Goal: Navigation & Orientation: Find specific page/section

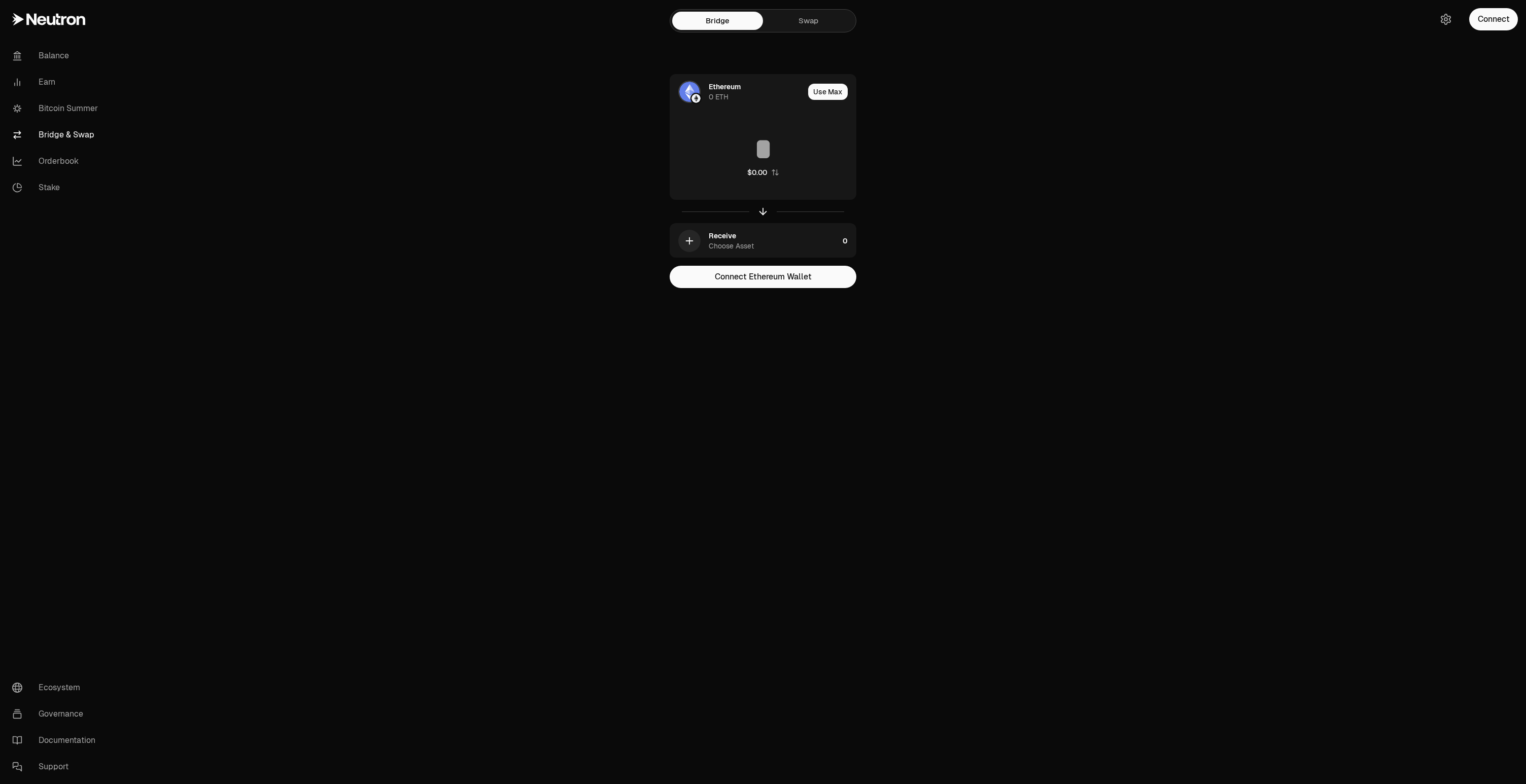
click at [821, 19] on link "Swap" at bounding box center [808, 20] width 91 height 18
click at [728, 23] on link "Bridge" at bounding box center [717, 20] width 91 height 18
click at [806, 23] on link "Swap" at bounding box center [808, 20] width 91 height 18
click at [721, 17] on link "Bridge" at bounding box center [717, 20] width 91 height 18
click at [806, 16] on link "Swap" at bounding box center [808, 20] width 91 height 18
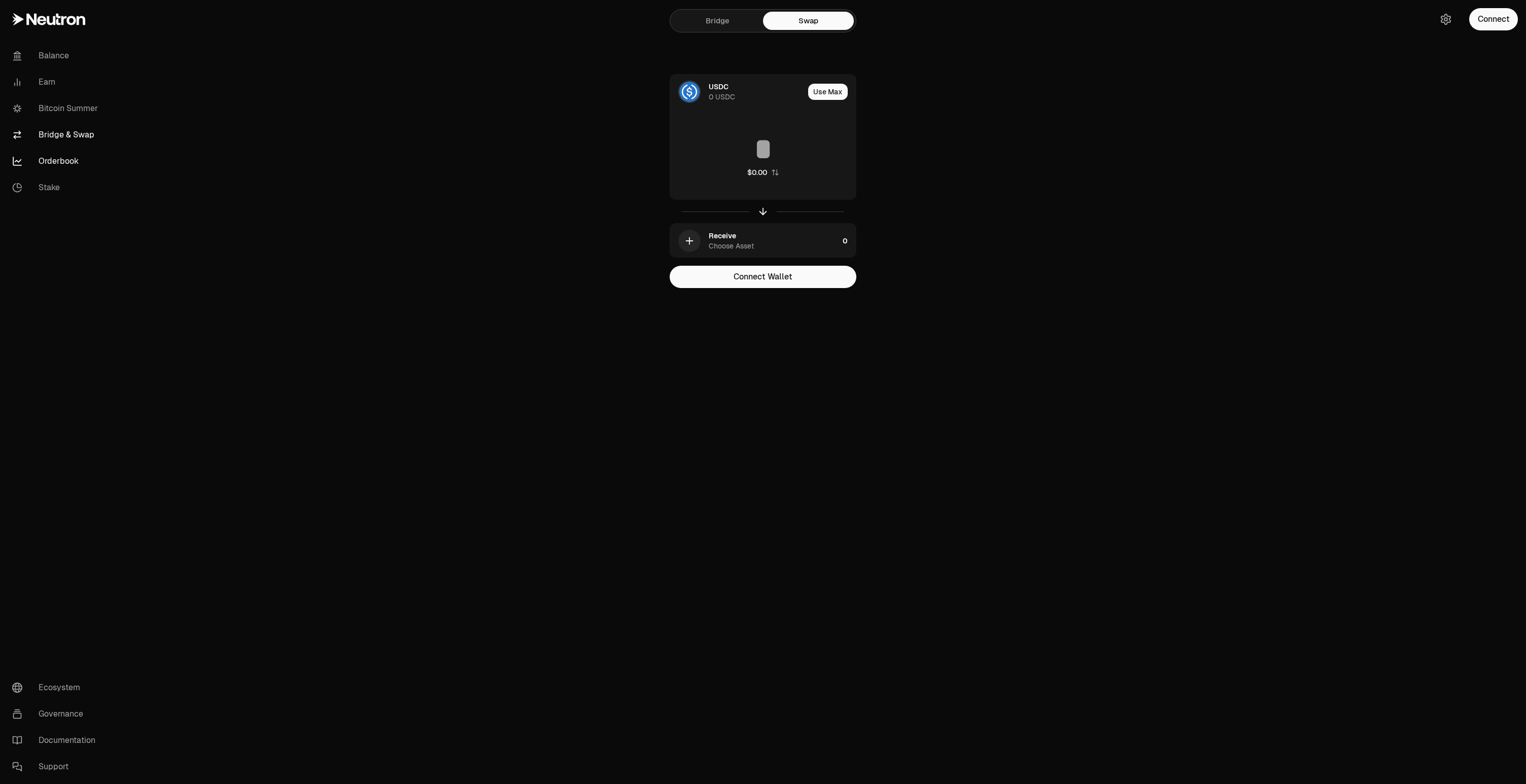
click at [67, 167] on link "Orderbook" at bounding box center [57, 161] width 106 height 26
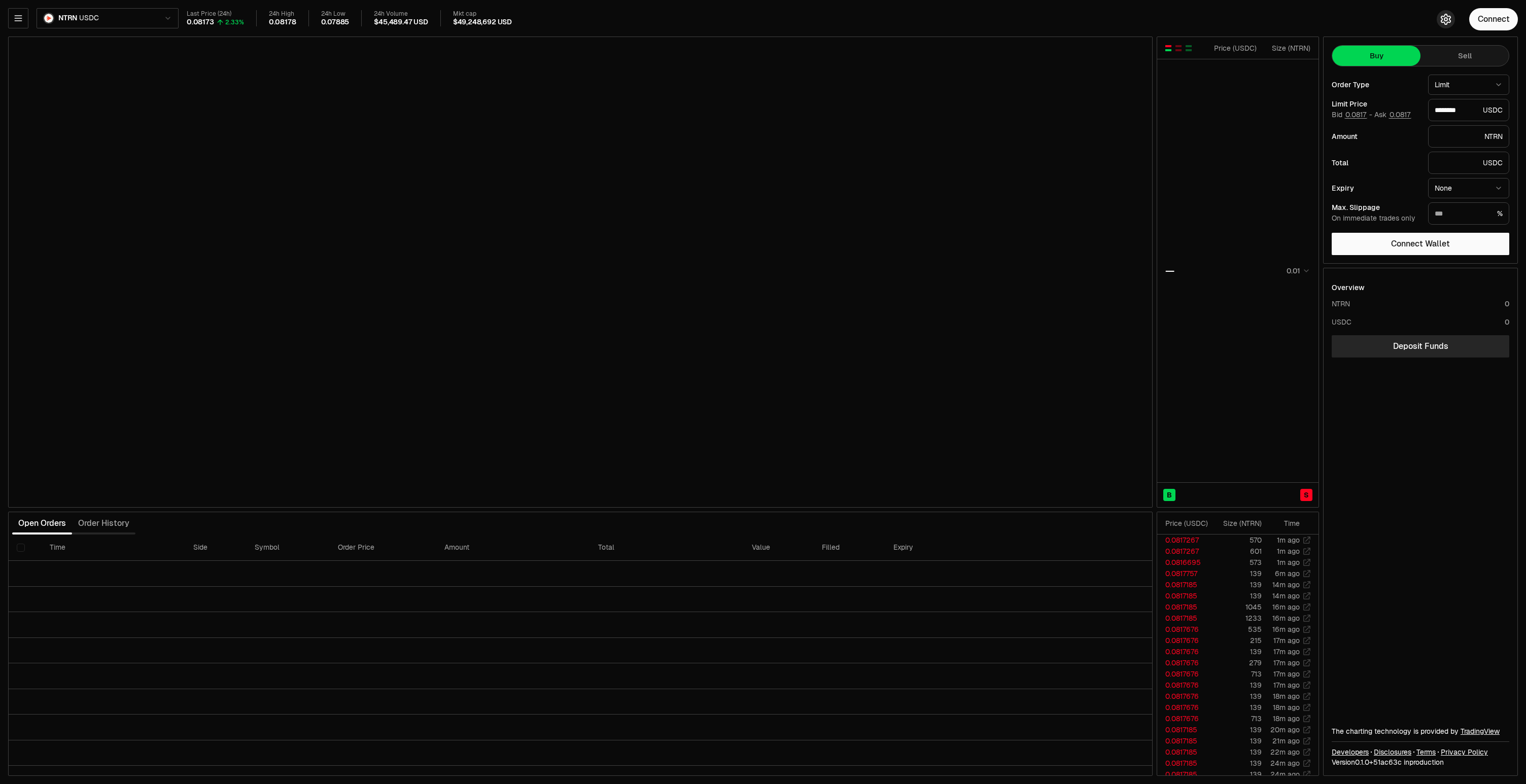
type input "********"
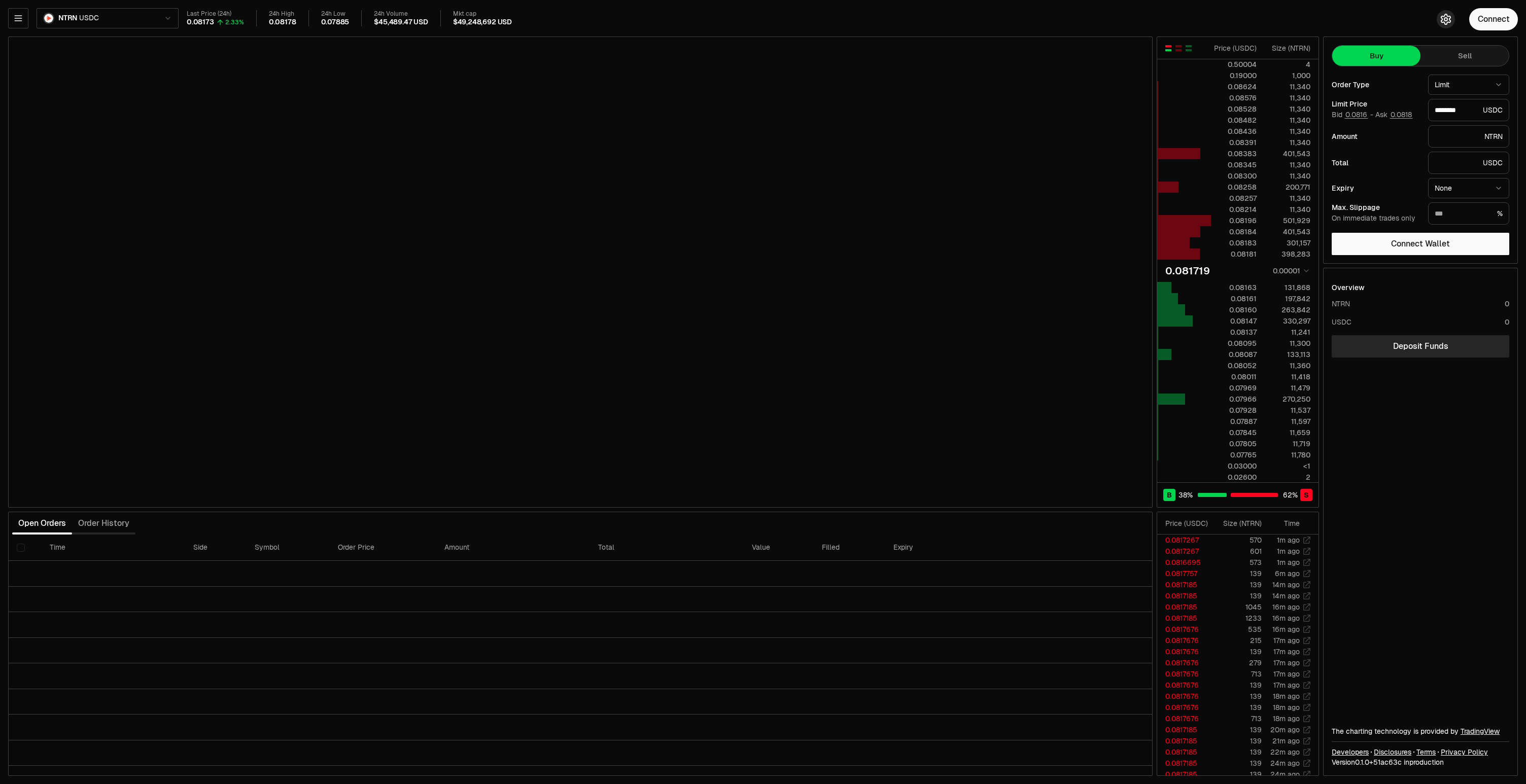
click at [1445, 21] on icon "button" at bounding box center [1446, 19] width 4 height 4
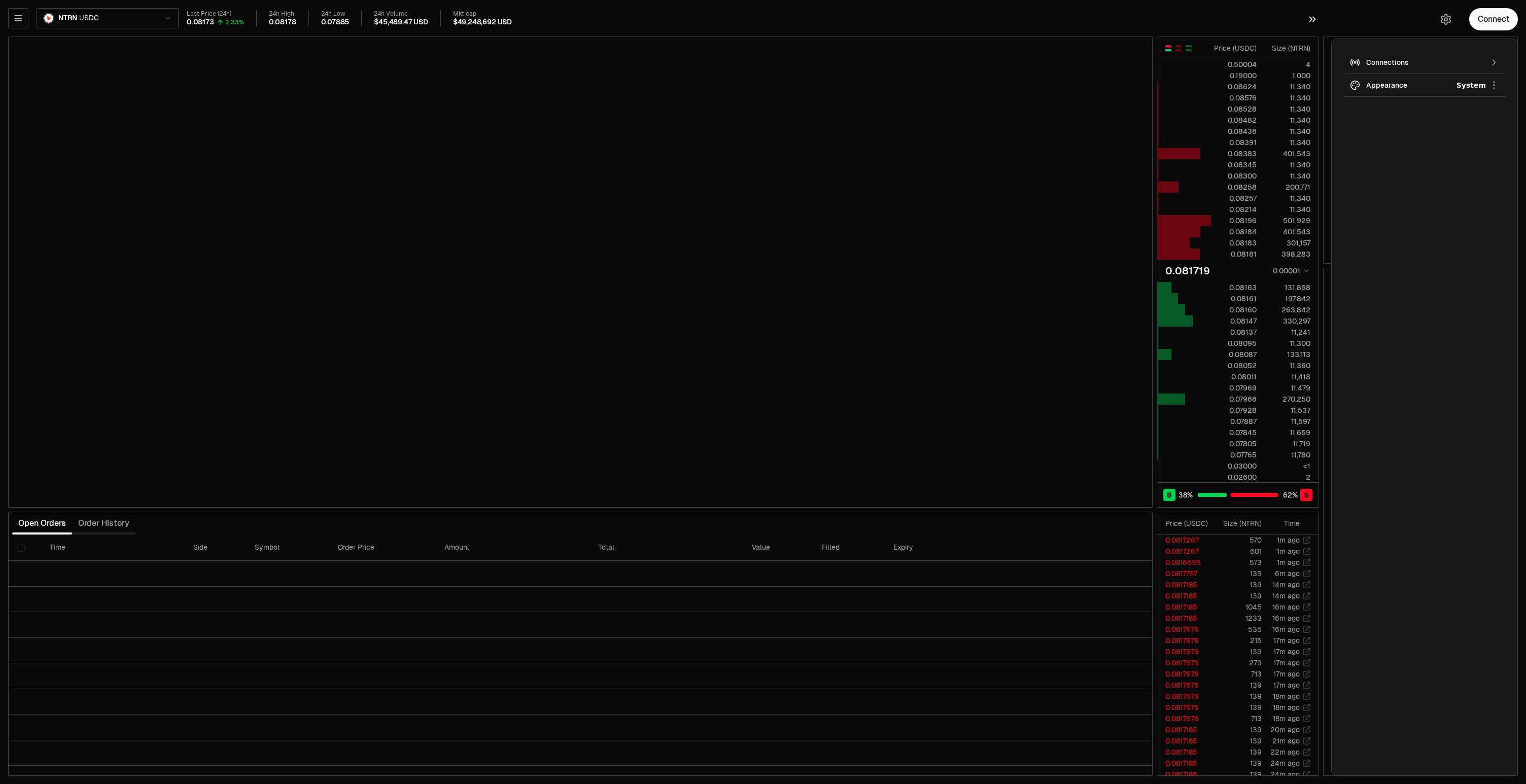
click at [1311, 19] on icon "button" at bounding box center [1313, 19] width 11 height 12
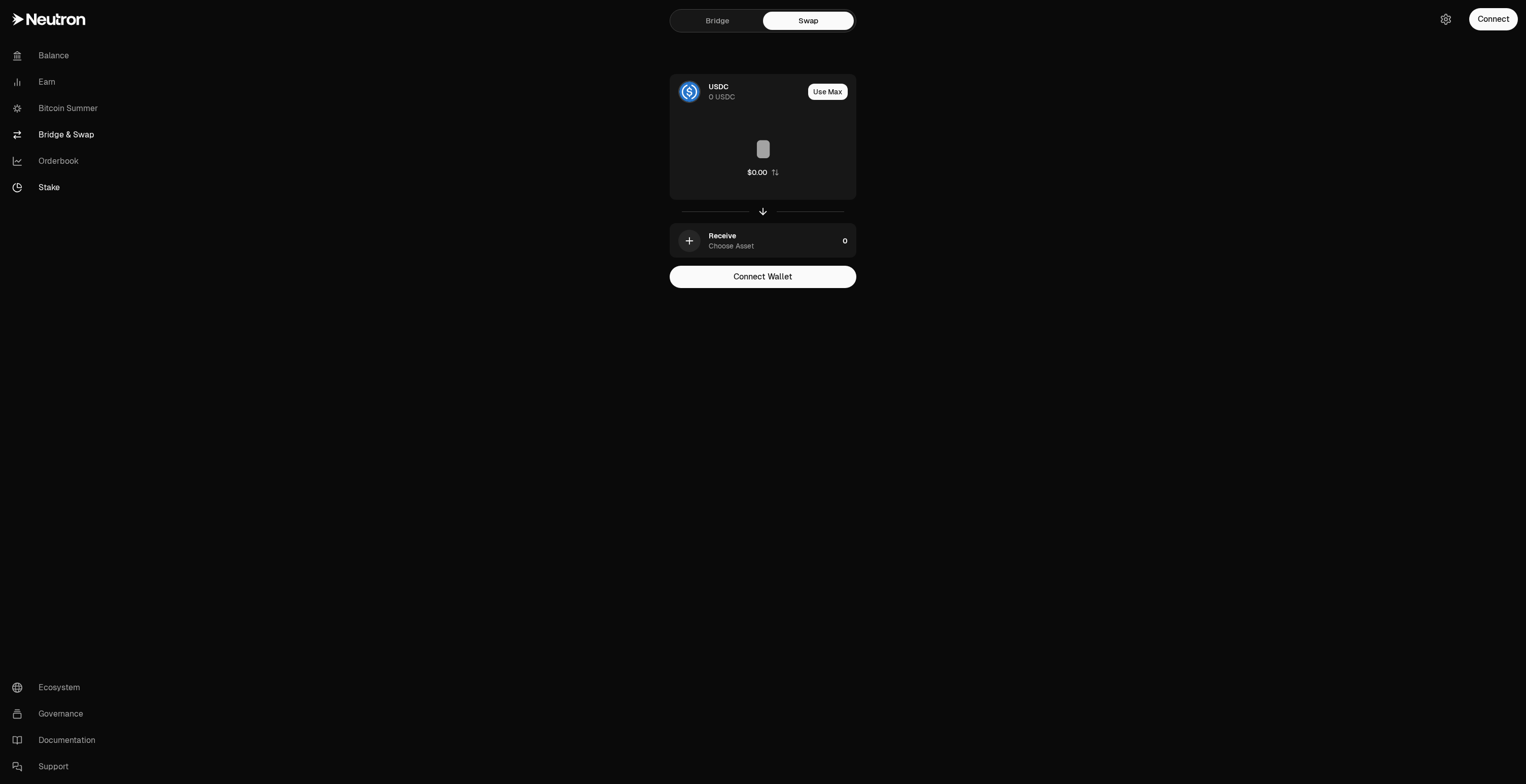
click at [51, 192] on link "Stake" at bounding box center [57, 188] width 106 height 26
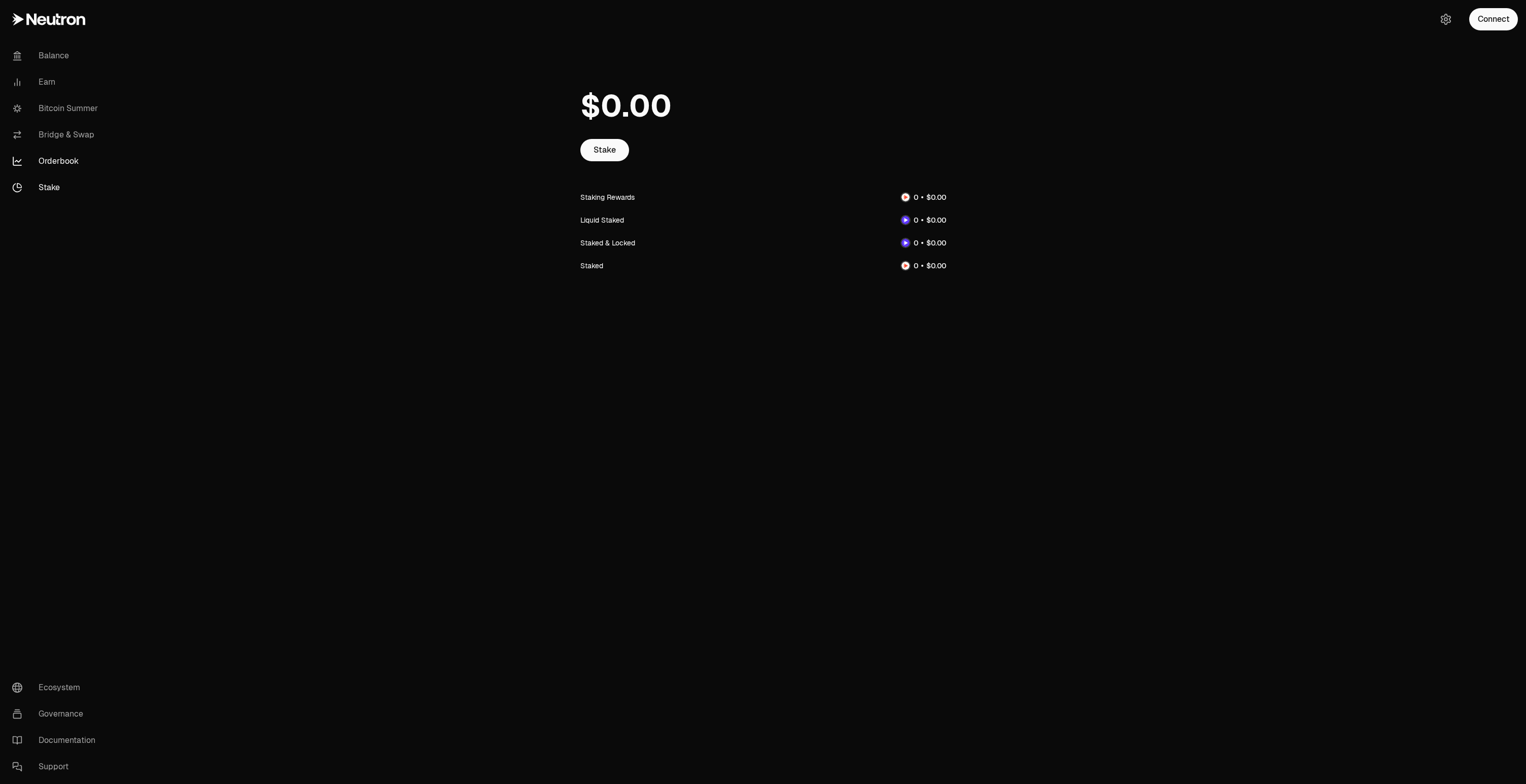
click at [61, 164] on link "Orderbook" at bounding box center [57, 161] width 106 height 26
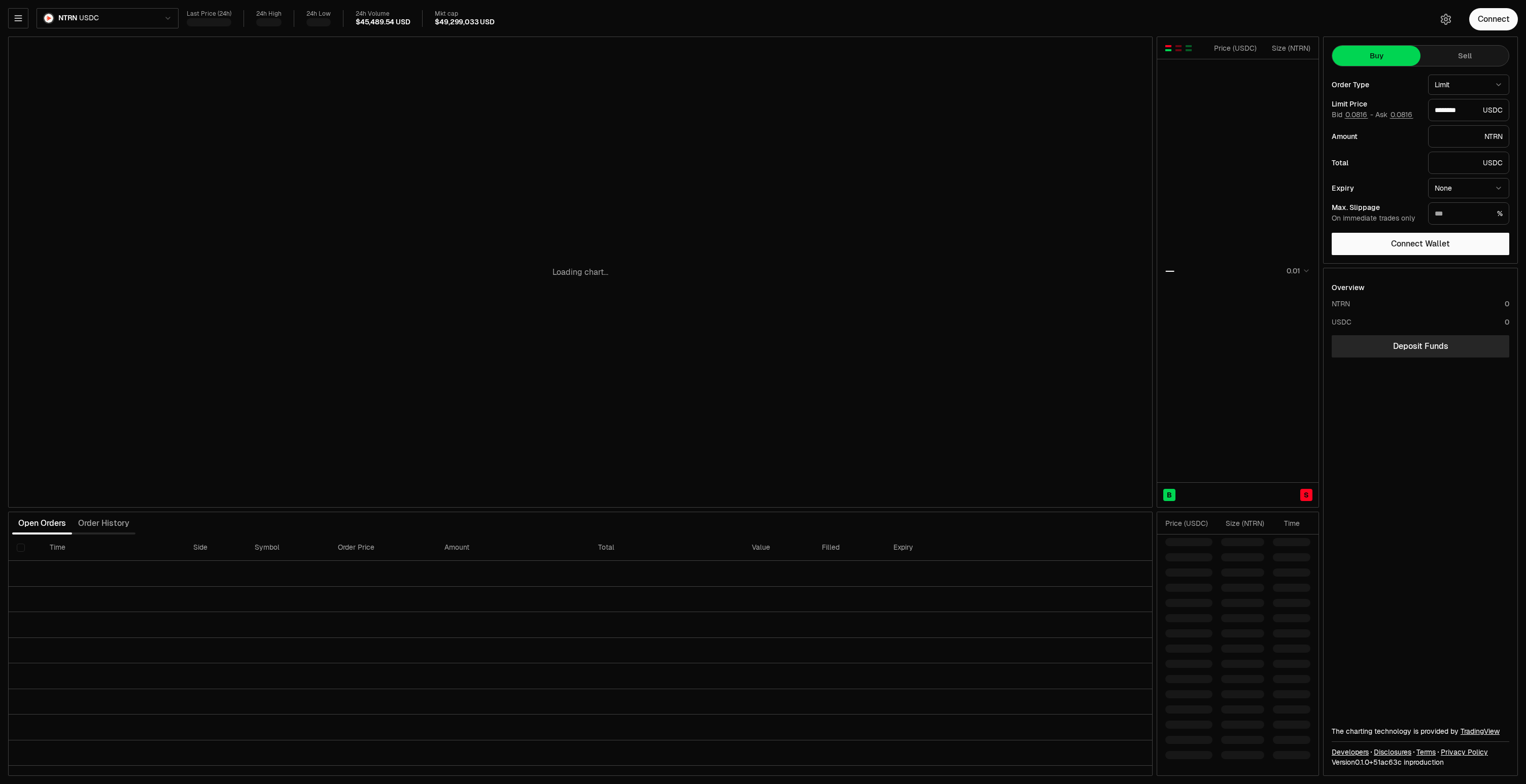
type input "********"
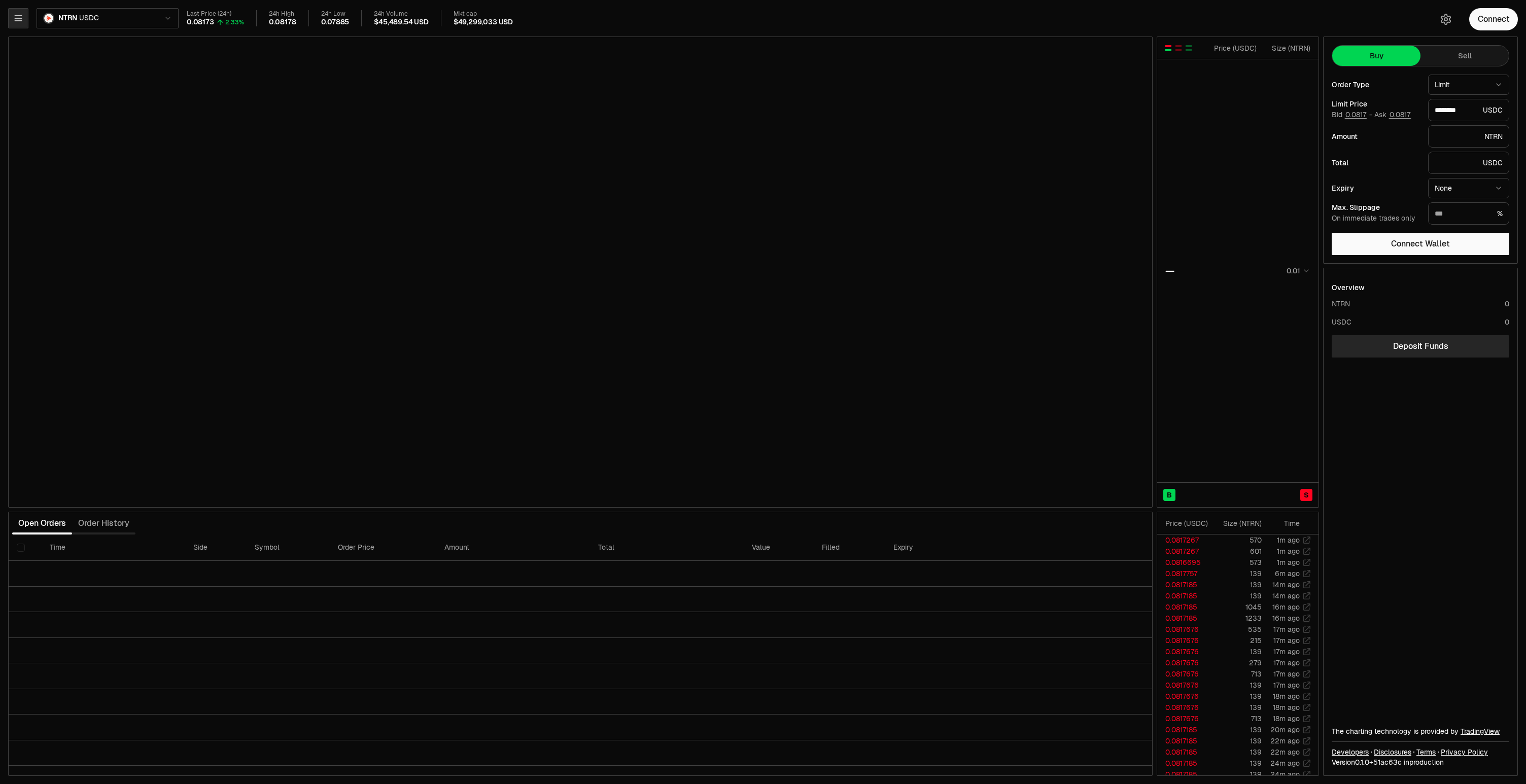
click at [23, 19] on icon "button" at bounding box center [18, 18] width 10 height 10
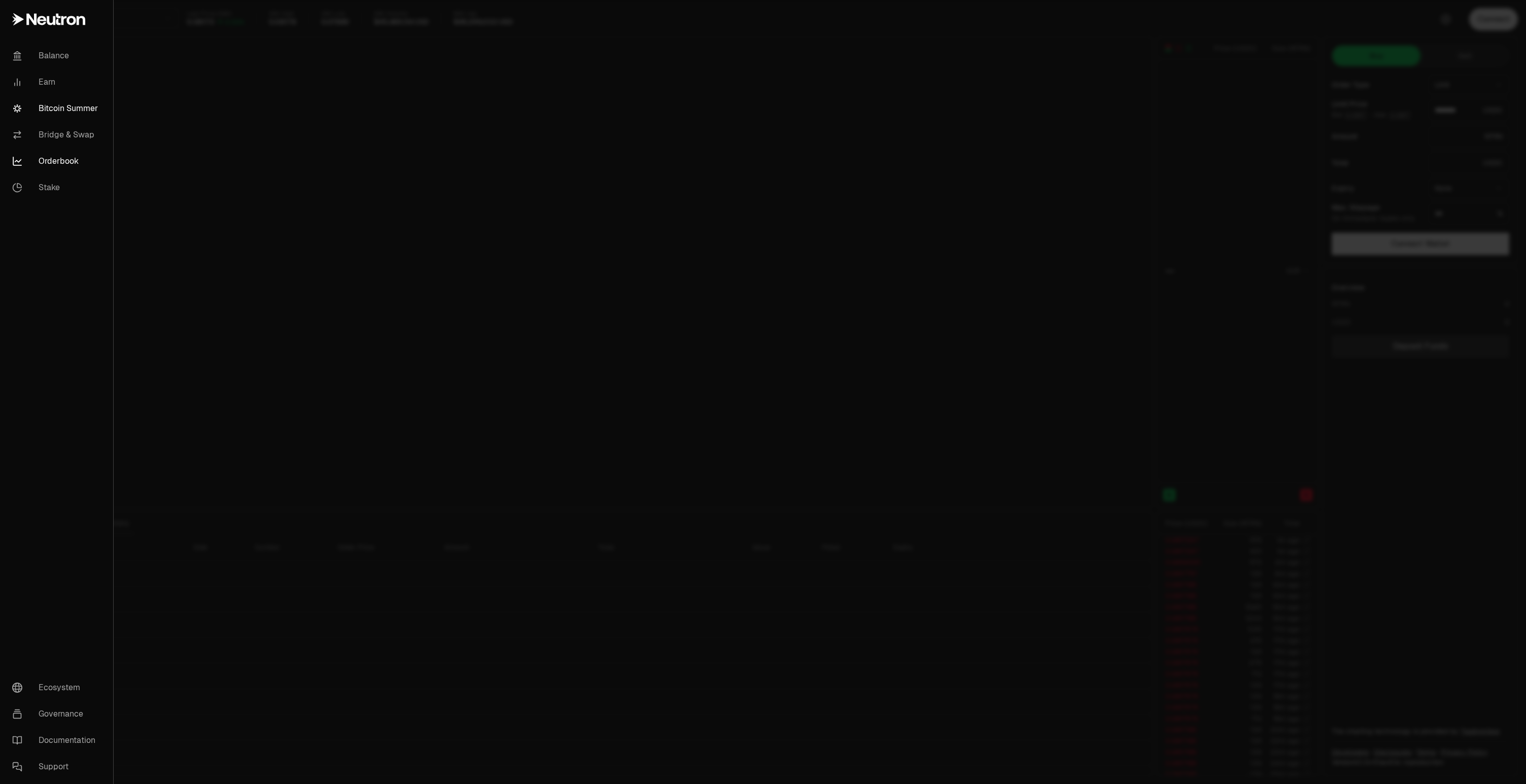
click at [64, 111] on link "Bitcoin Summer" at bounding box center [56, 108] width 105 height 26
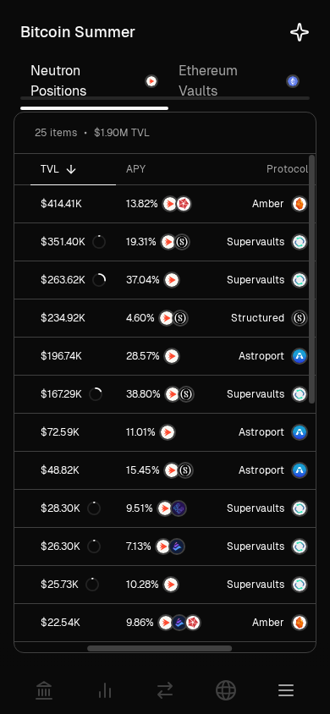
scroll to position [0, 135]
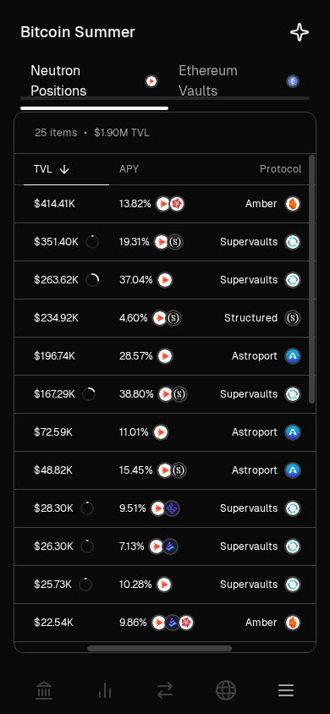
click at [109, 369] on link at bounding box center [159, 356] width 101 height 37
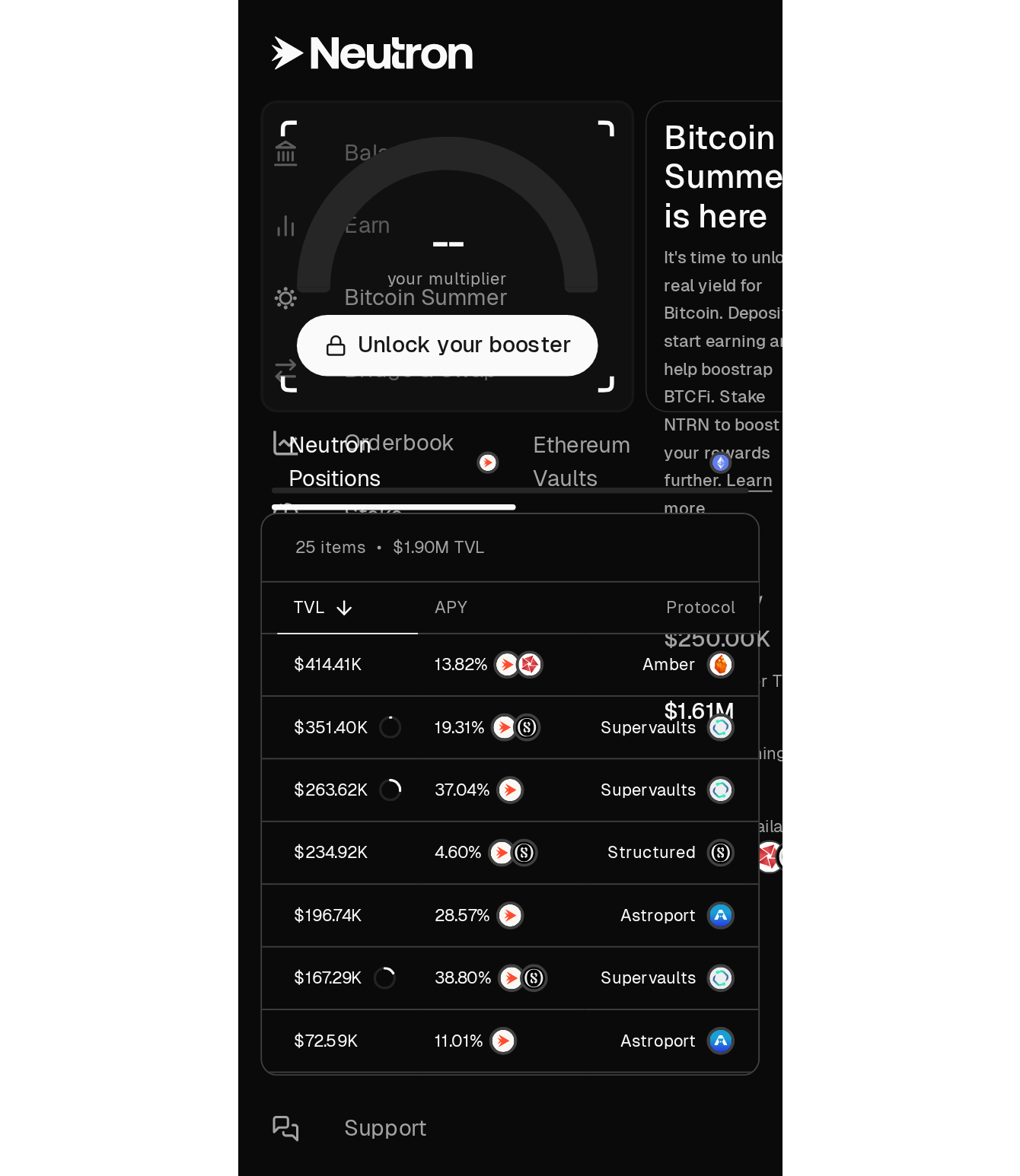
scroll to position [0, 0]
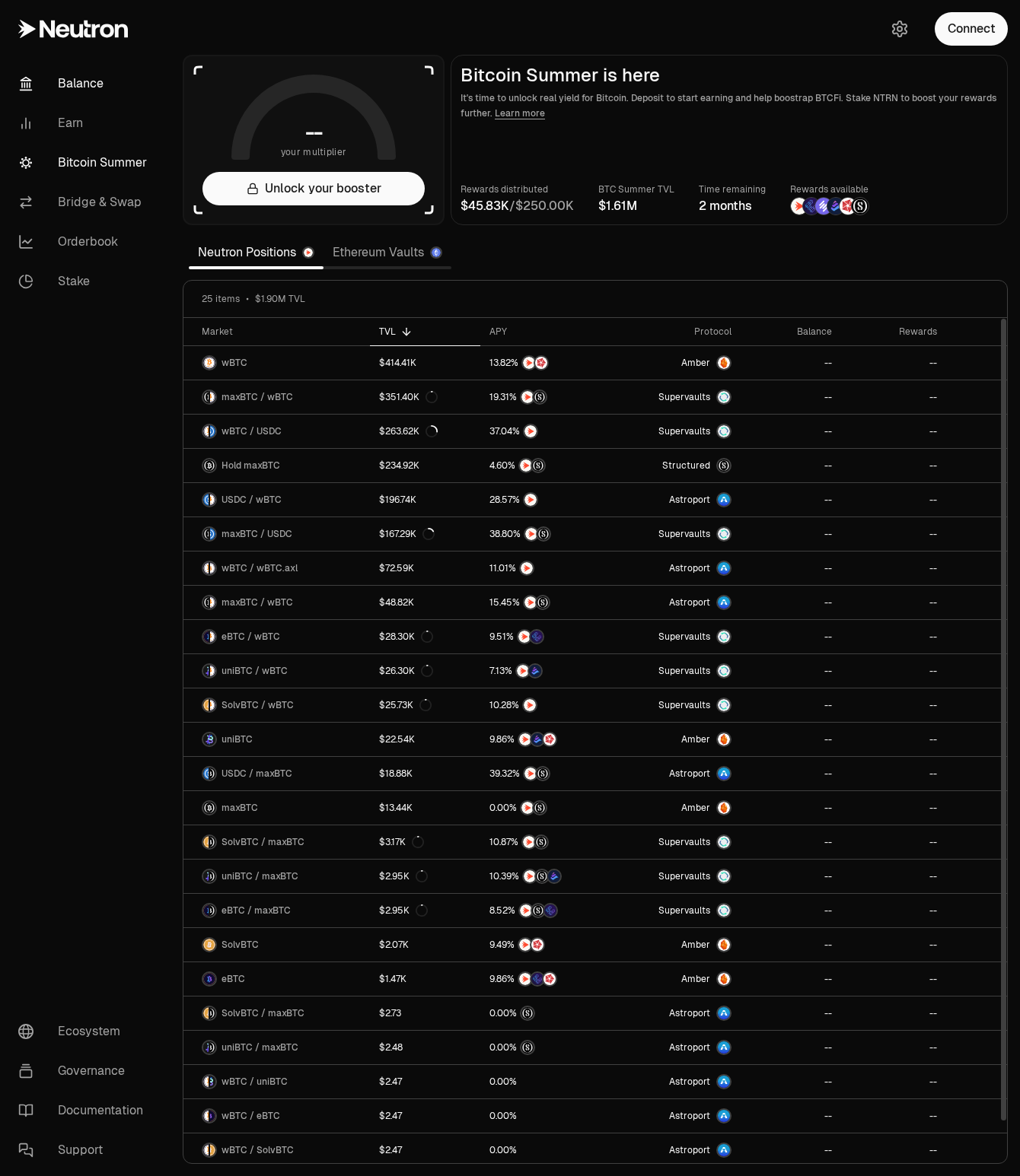
click at [71, 85] on link "Balance" at bounding box center [85, 84] width 158 height 40
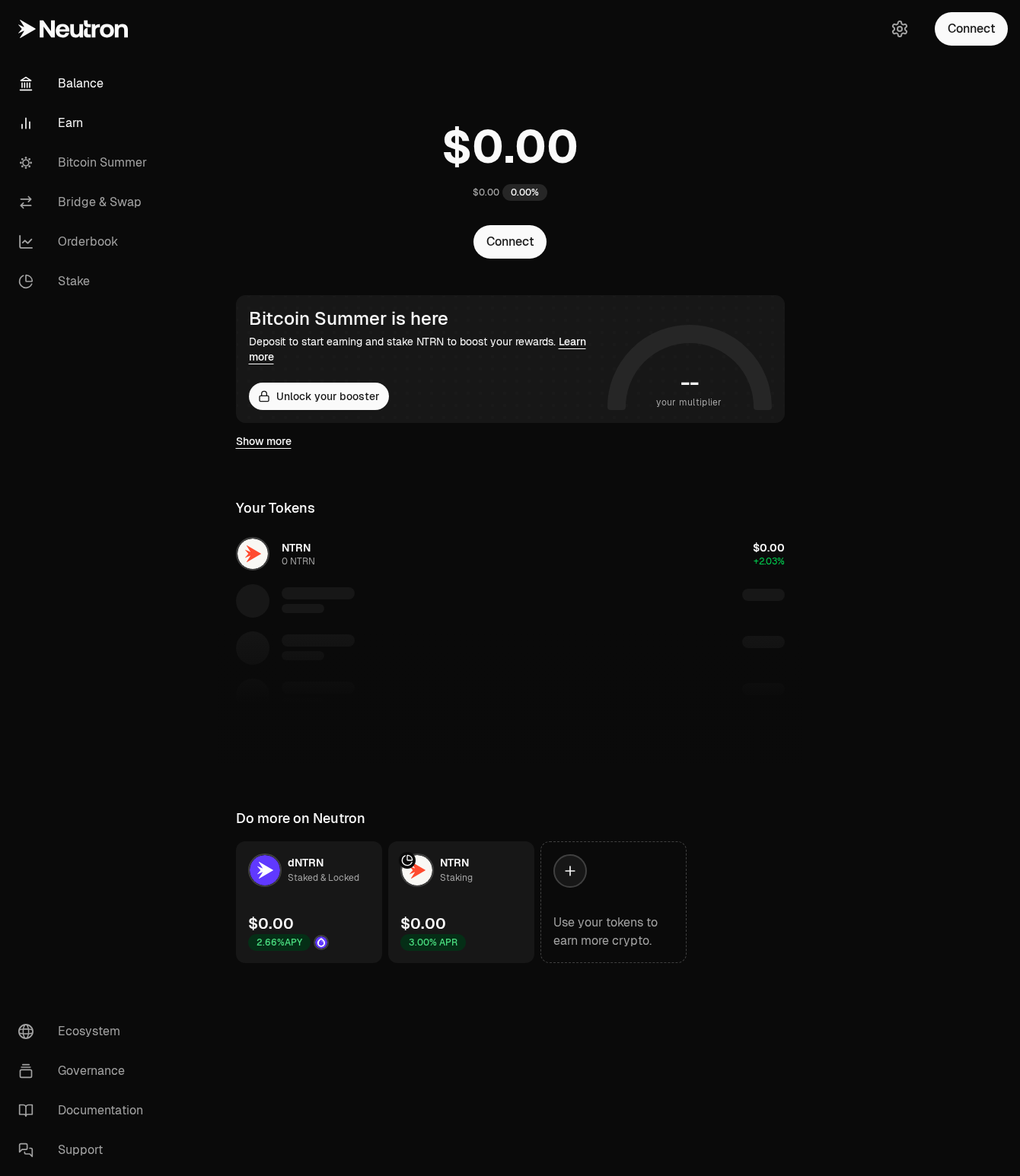
click at [84, 122] on link "Earn" at bounding box center [85, 123] width 158 height 40
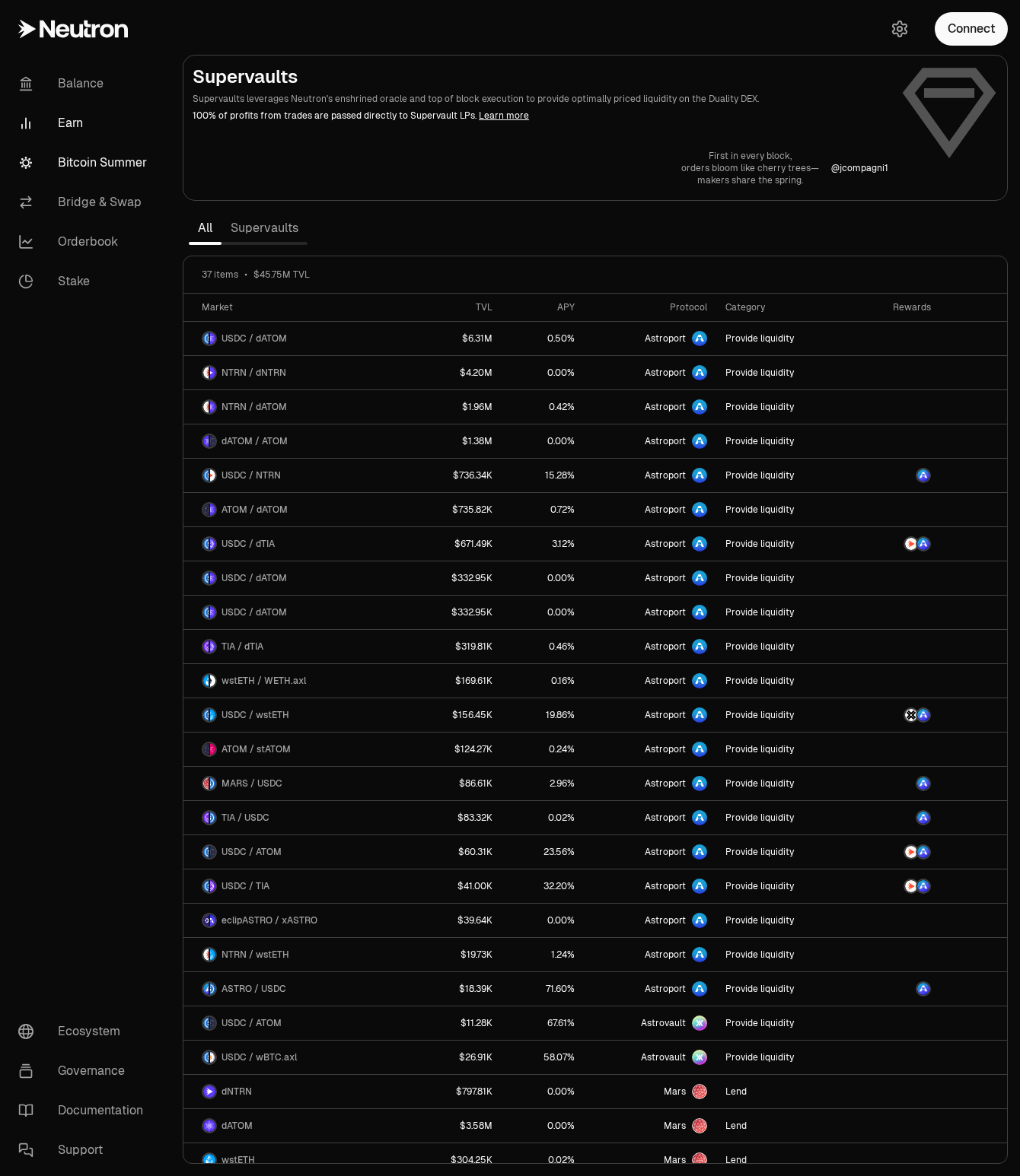
click at [91, 158] on link "Bitcoin Summer" at bounding box center [85, 163] width 158 height 40
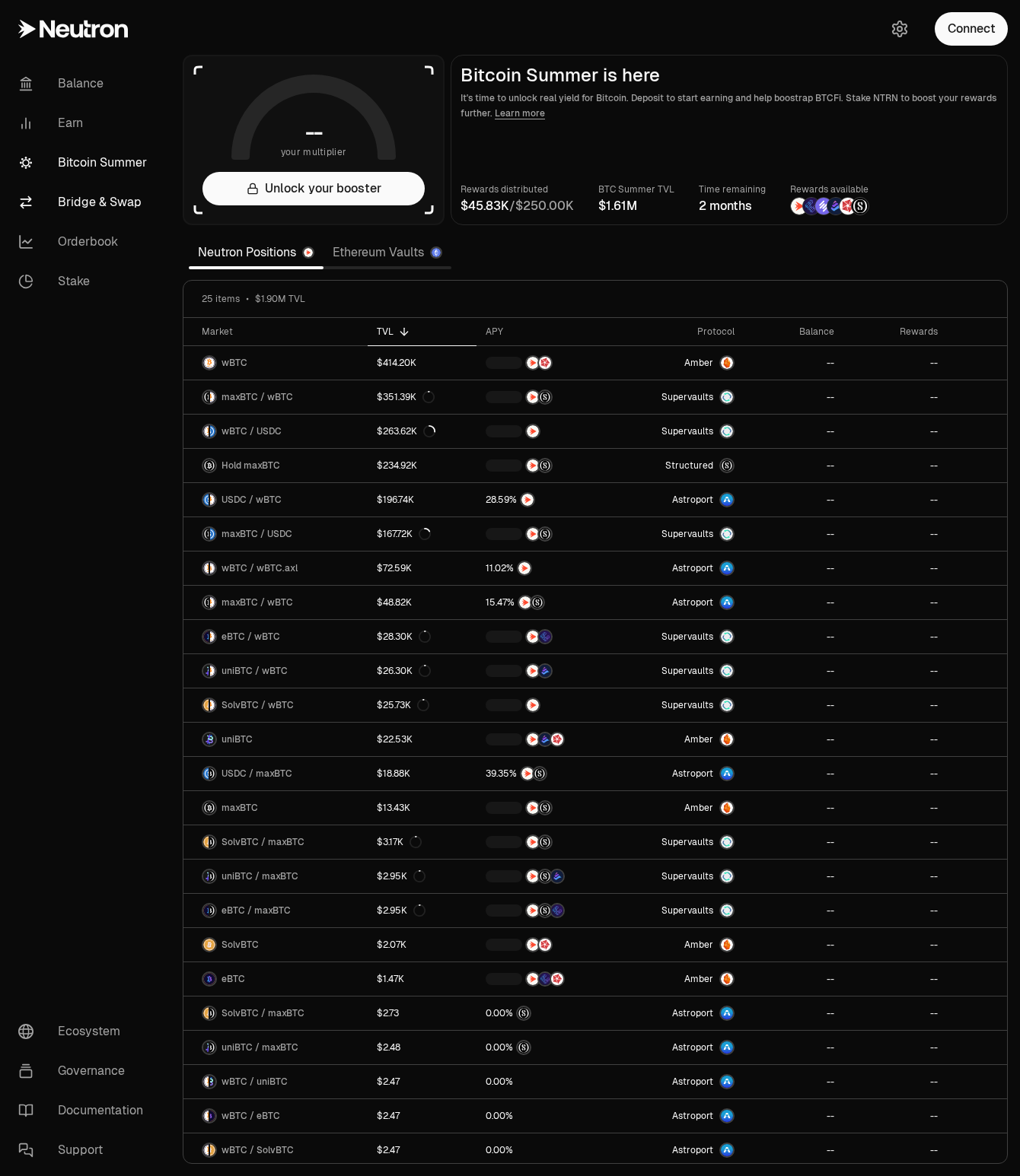
click at [89, 203] on link "Bridge & Swap" at bounding box center [85, 202] width 158 height 40
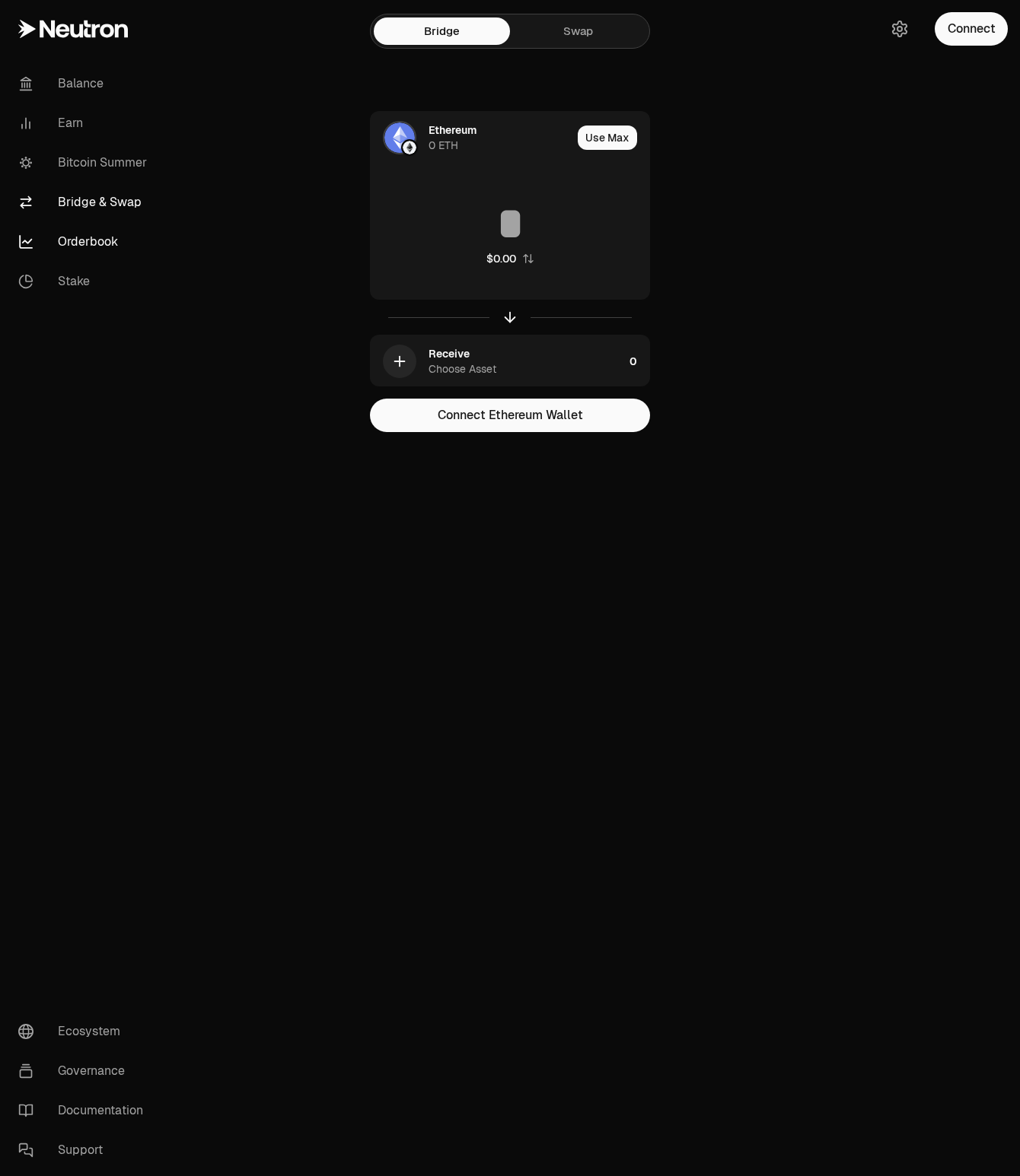
click at [86, 244] on link "Orderbook" at bounding box center [85, 242] width 158 height 40
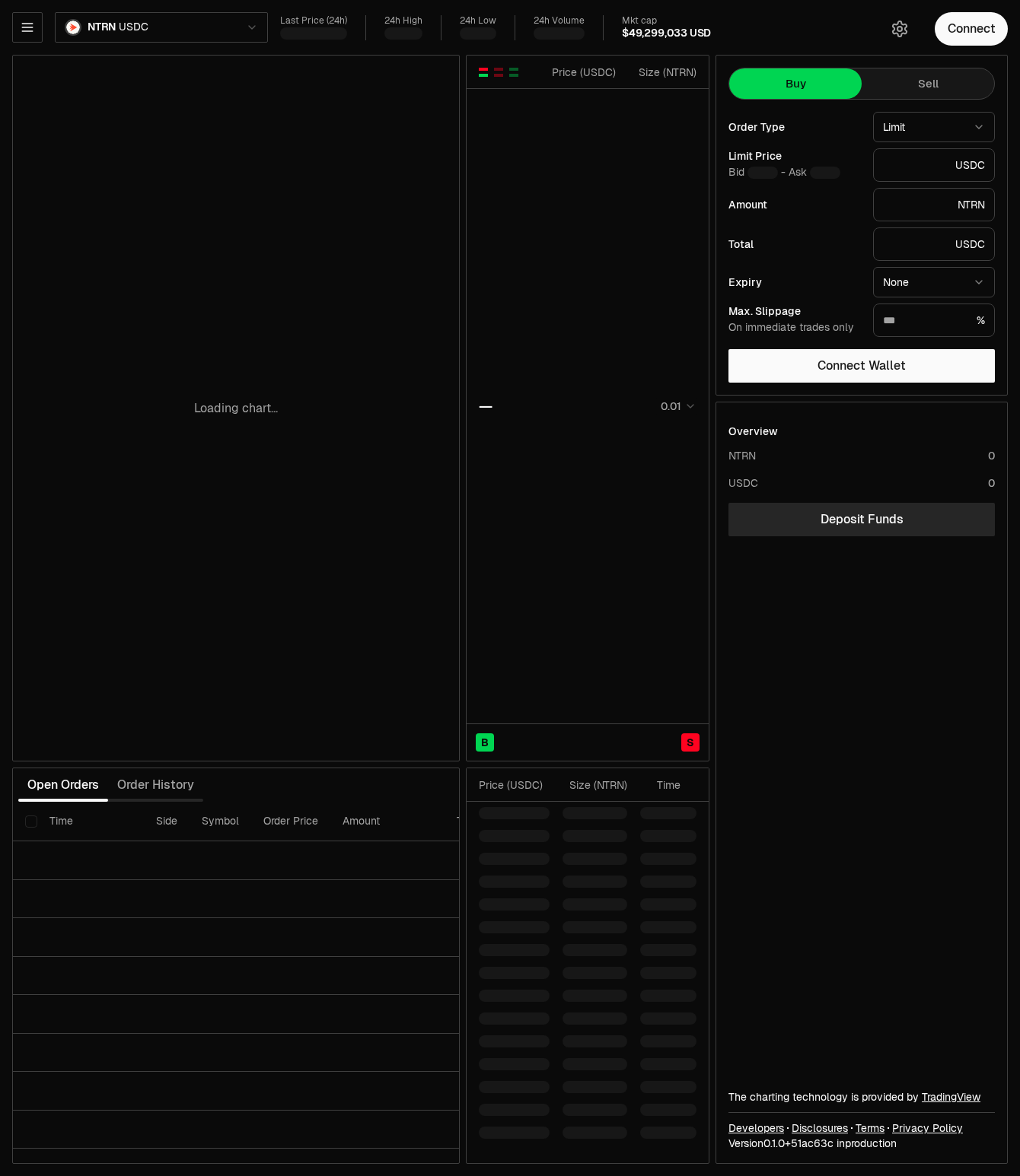
type input "********"
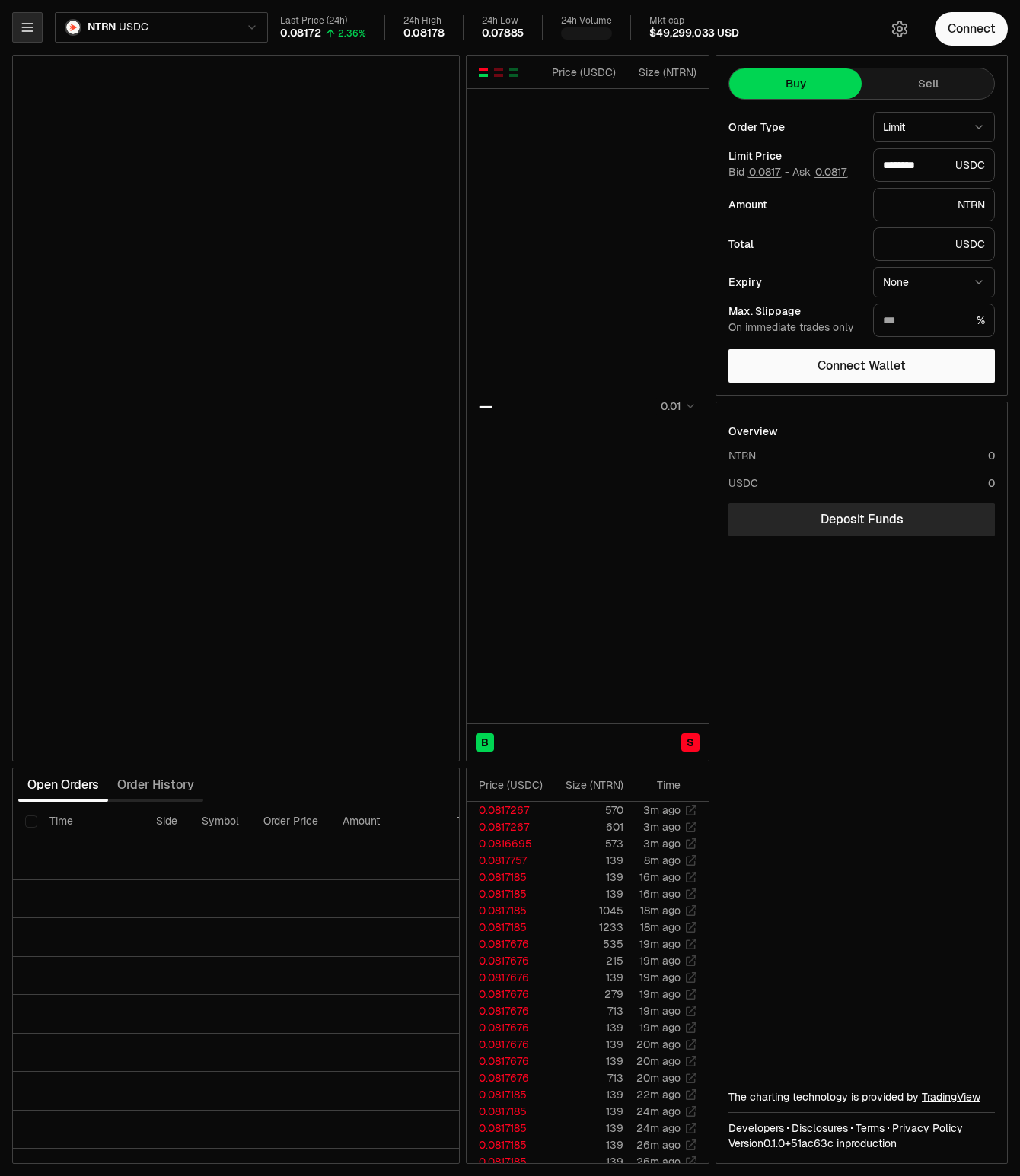
click at [31, 27] on icon "button" at bounding box center [27, 27] width 10 height 7
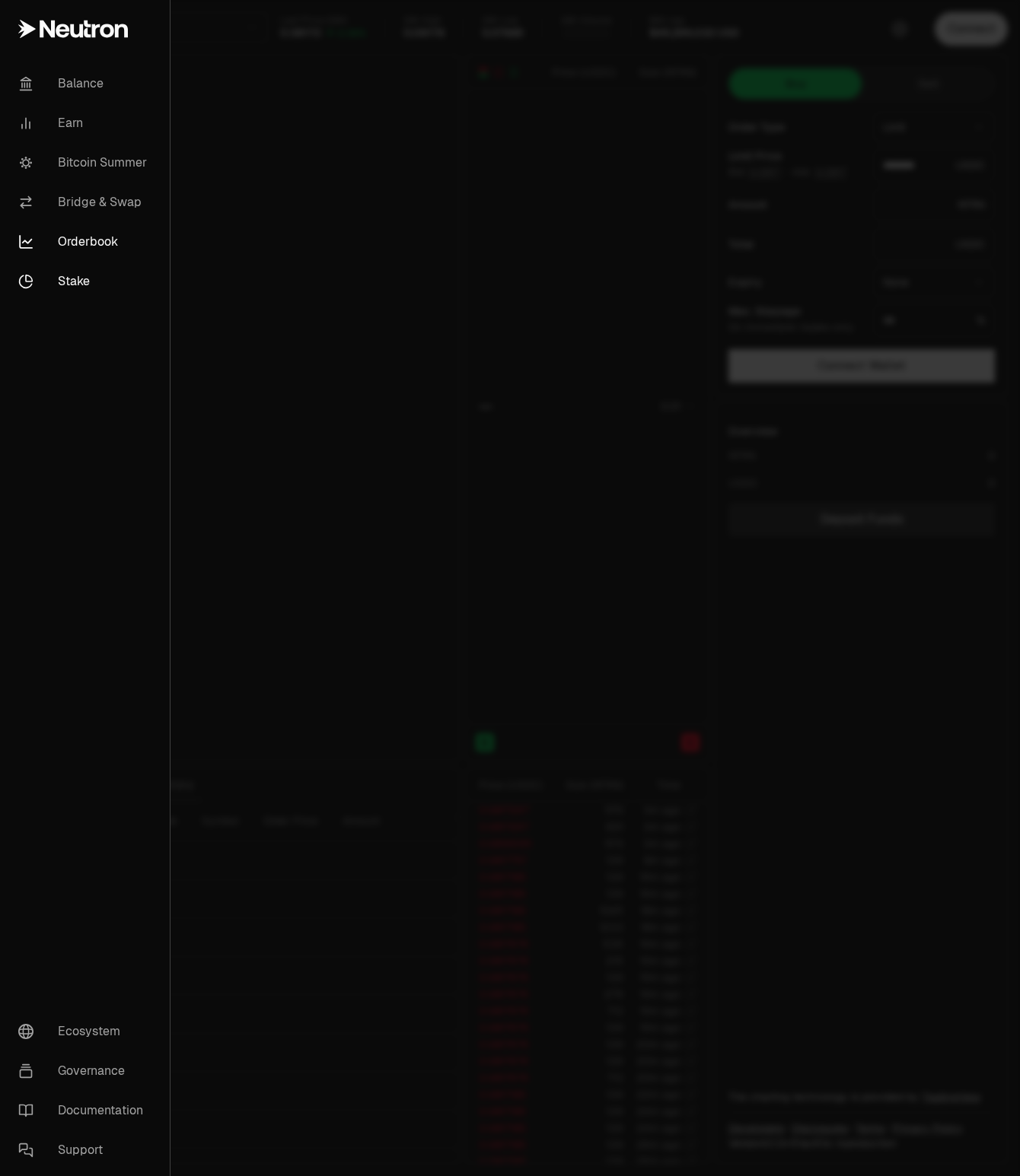
click at [77, 288] on link "Stake" at bounding box center [85, 281] width 157 height 40
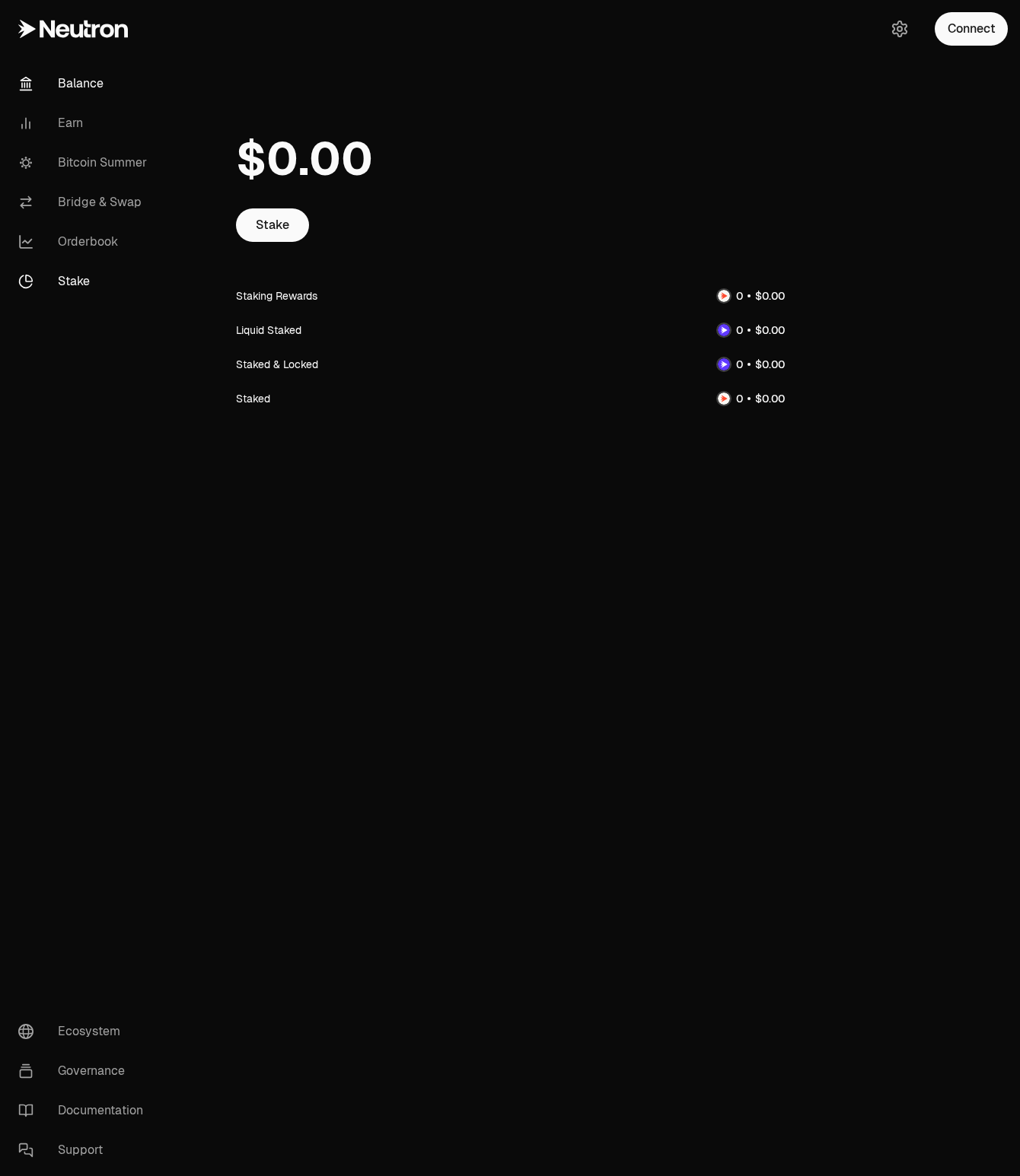
click at [82, 81] on link "Balance" at bounding box center [85, 84] width 158 height 40
